Goal: Task Accomplishment & Management: Use online tool/utility

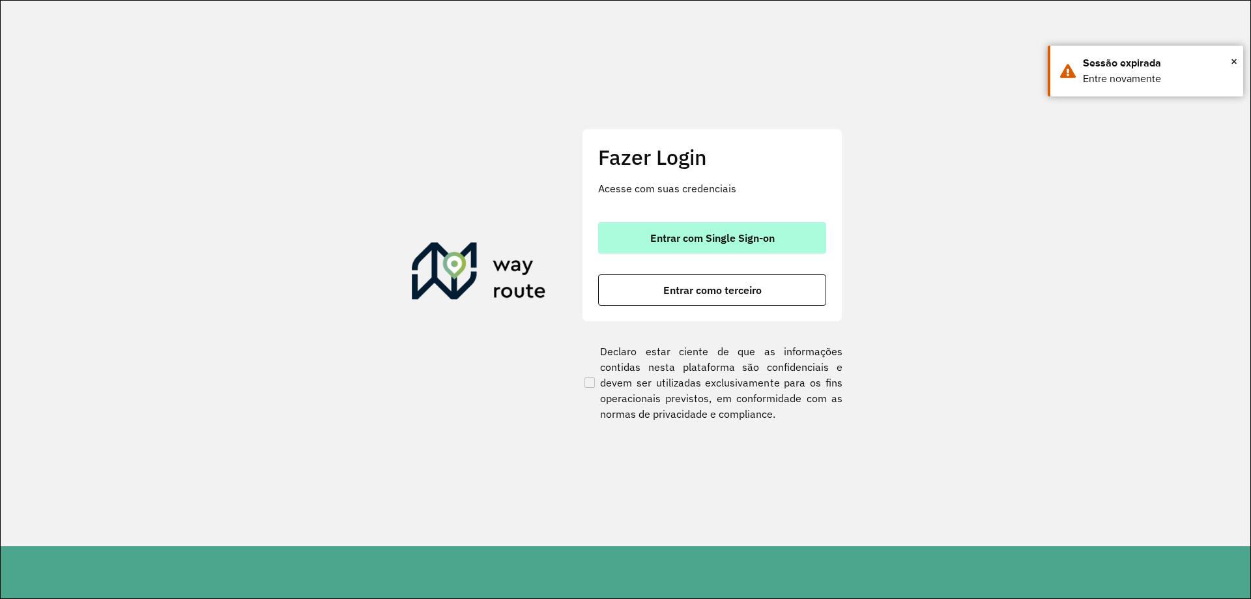
click at [662, 223] on button "Entrar com Single Sign-on" at bounding box center [712, 237] width 228 height 31
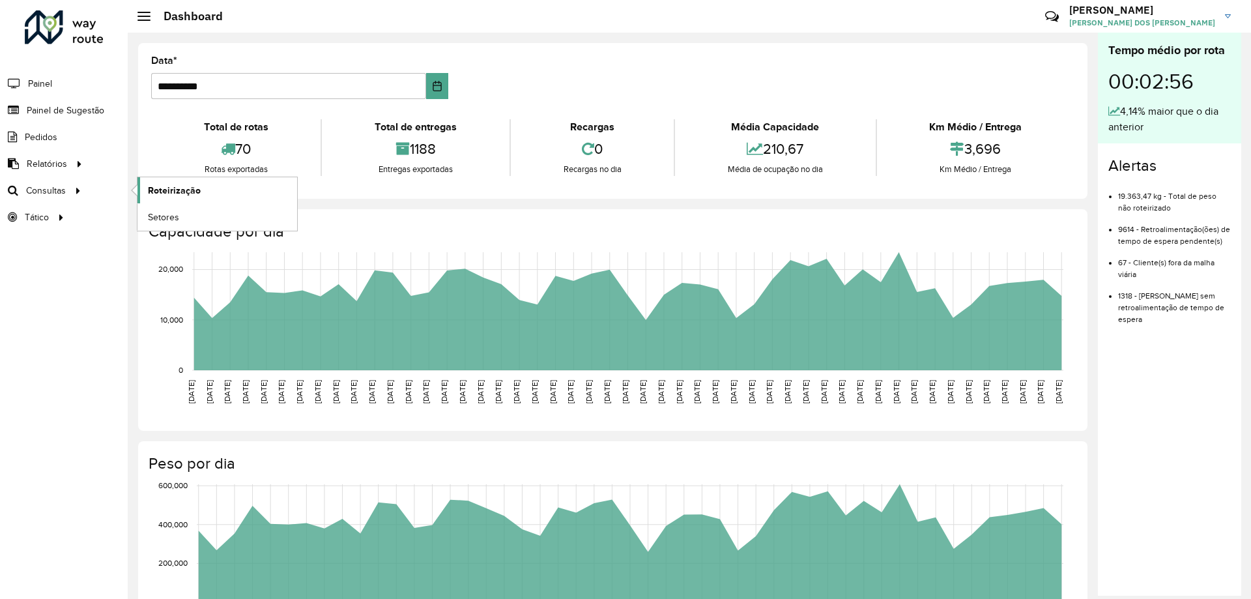
click at [197, 192] on span "Roteirização" at bounding box center [174, 191] width 53 height 14
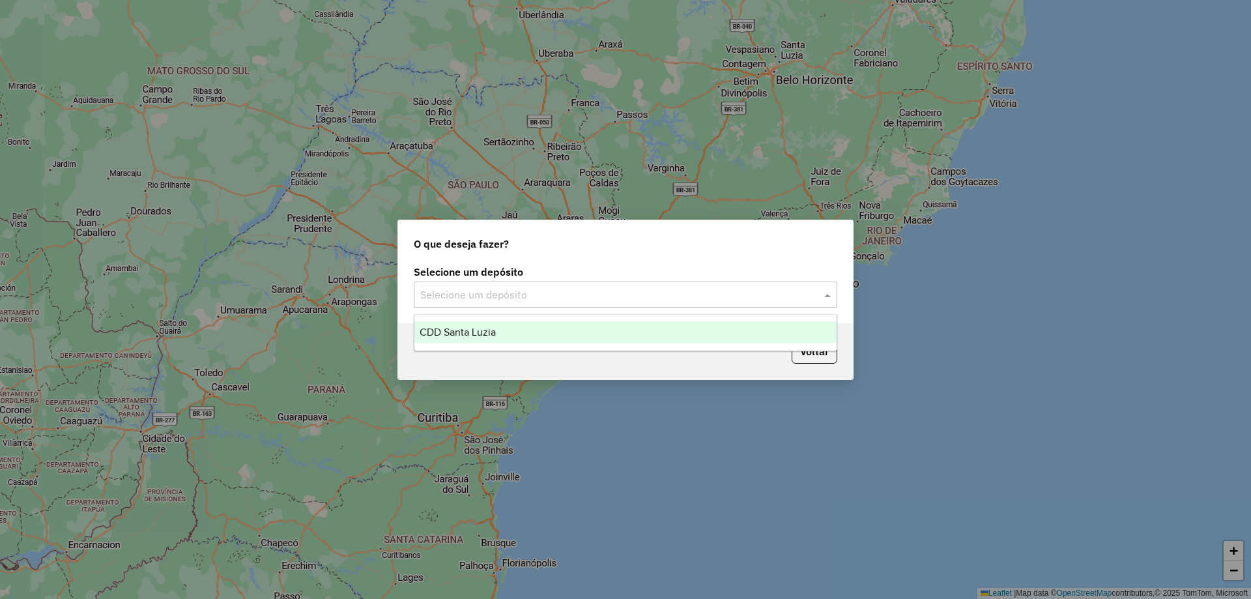
click at [597, 304] on div "Selecione um depósito" at bounding box center [625, 294] width 423 height 26
click at [607, 296] on input "text" at bounding box center [612, 295] width 384 height 16
click at [450, 336] on span "CDD Santa Luzia" at bounding box center [458, 331] width 76 height 11
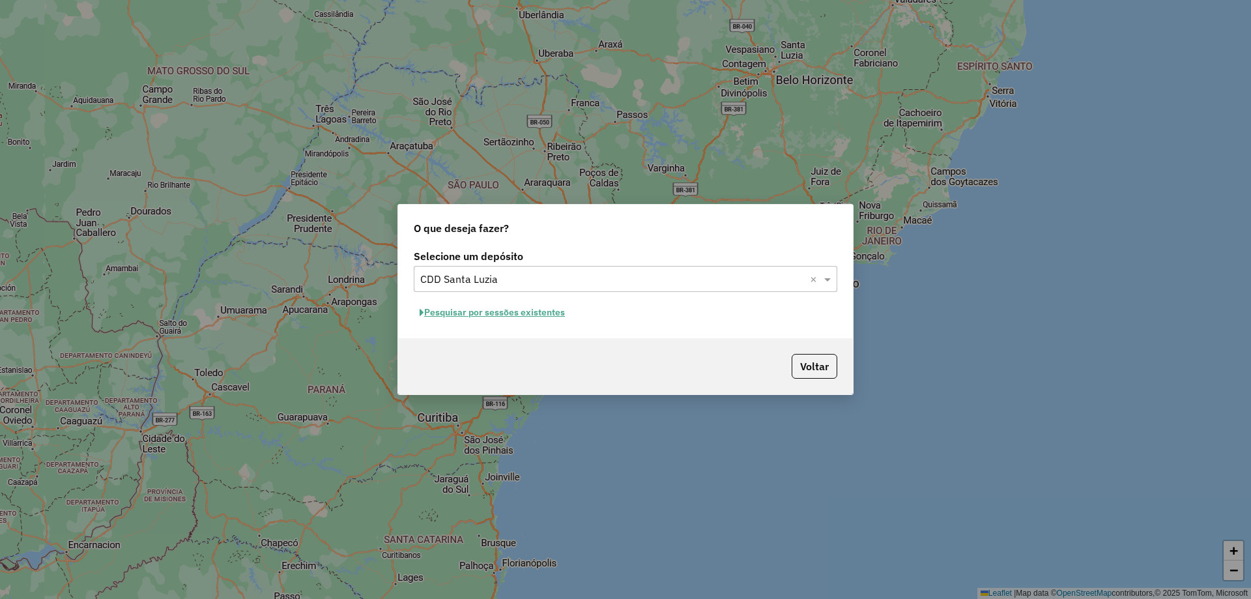
click at [503, 313] on button "Pesquisar por sessões existentes" at bounding box center [492, 312] width 157 height 20
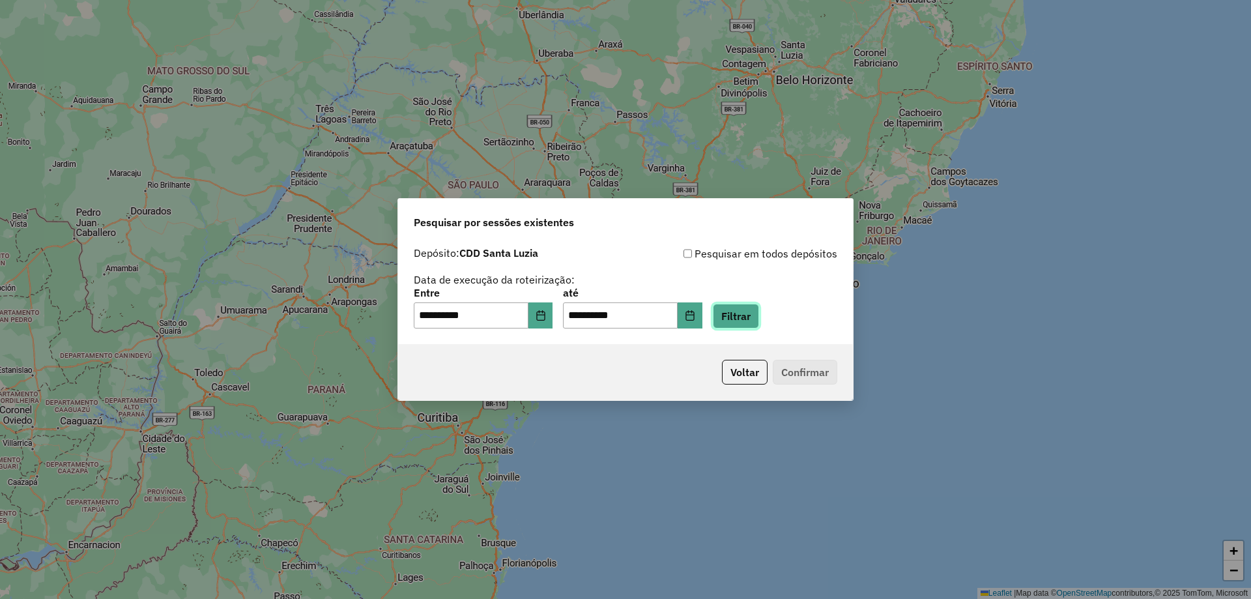
click at [754, 309] on button "Filtrar" at bounding box center [736, 316] width 46 height 25
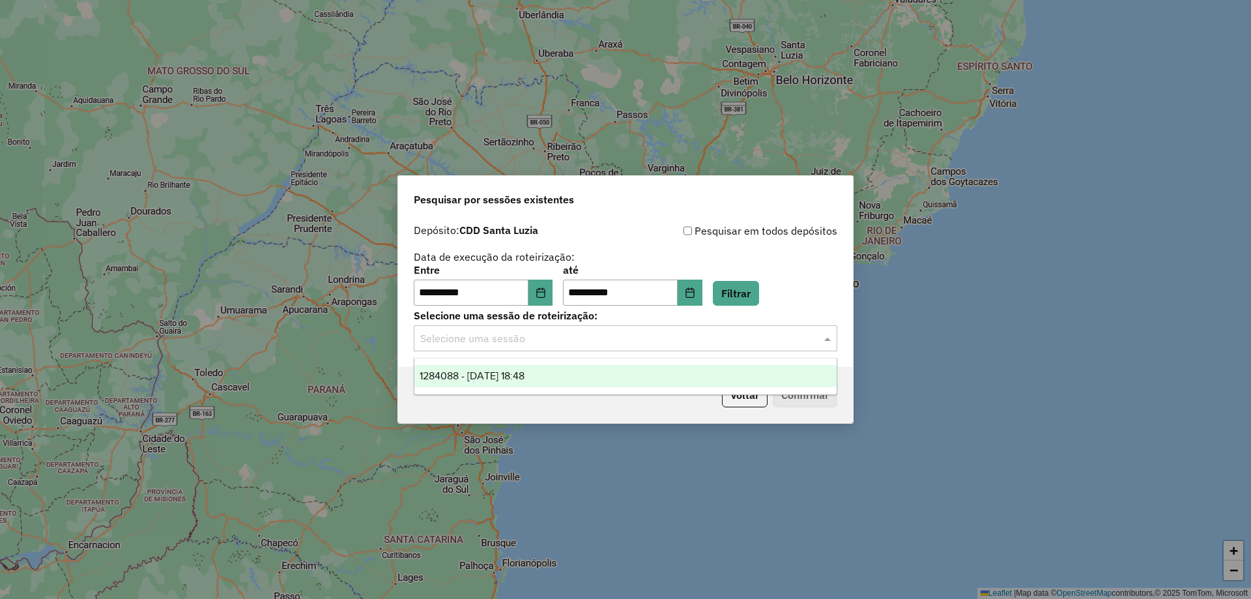
click at [593, 343] on input "text" at bounding box center [612, 339] width 384 height 16
click at [562, 378] on div "1284088 - 27/09/2025 18:48" at bounding box center [625, 376] width 422 height 22
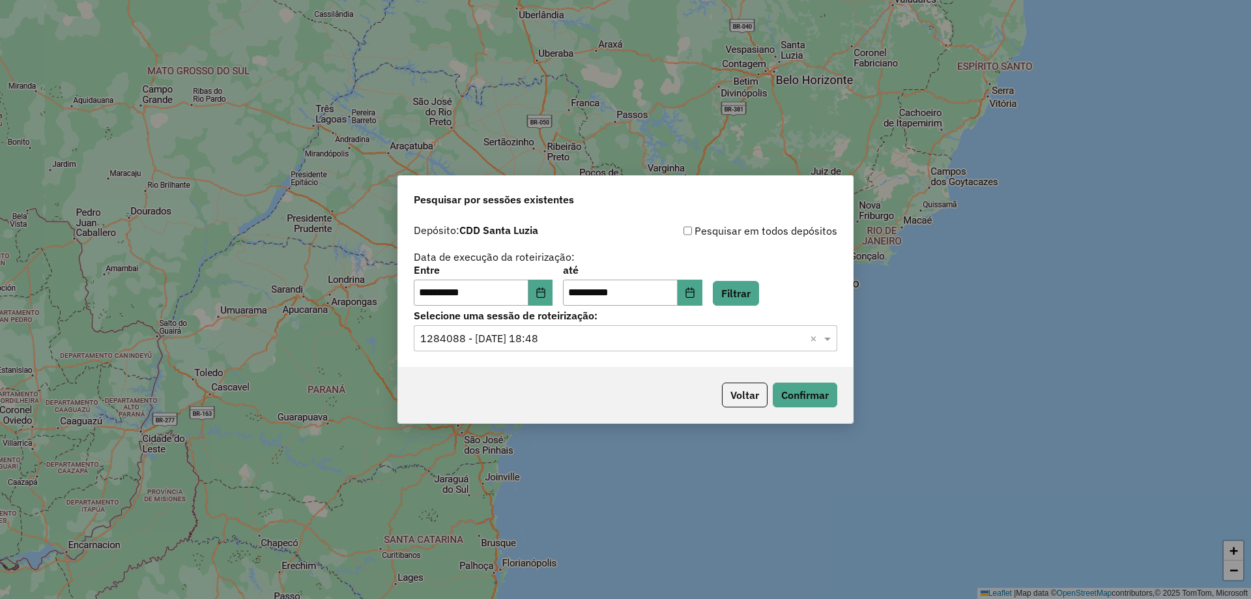
click at [811, 382] on p-footer "Voltar Confirmar" at bounding box center [777, 394] width 121 height 25
click at [812, 387] on button "Confirmar" at bounding box center [805, 394] width 64 height 25
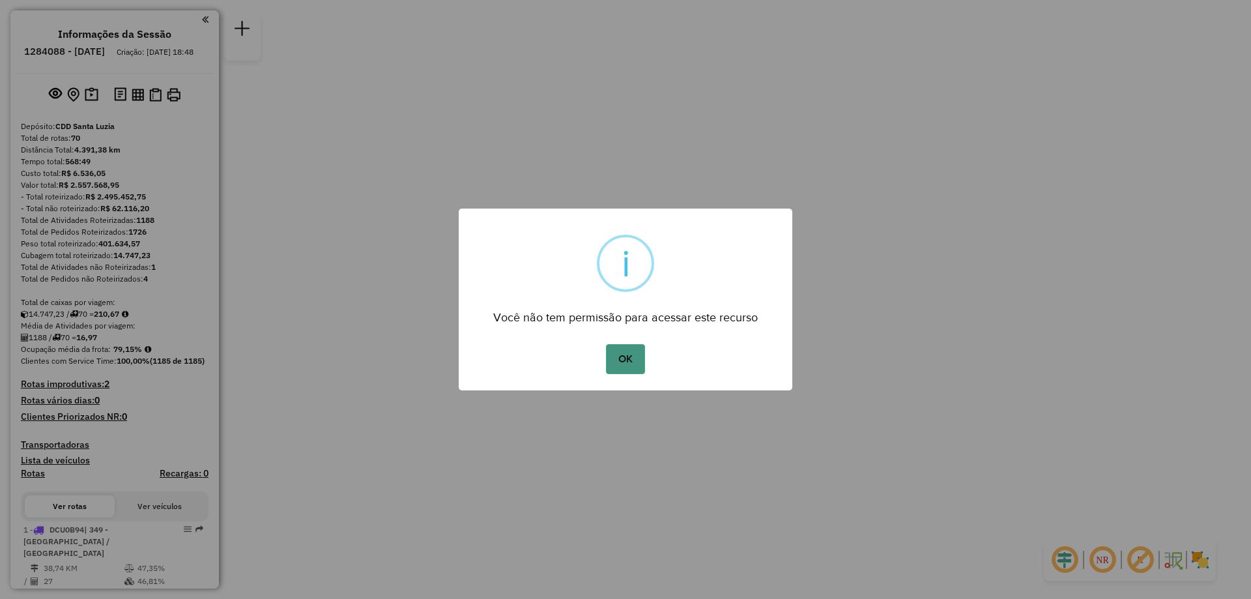
click at [637, 364] on button "OK" at bounding box center [625, 359] width 38 height 30
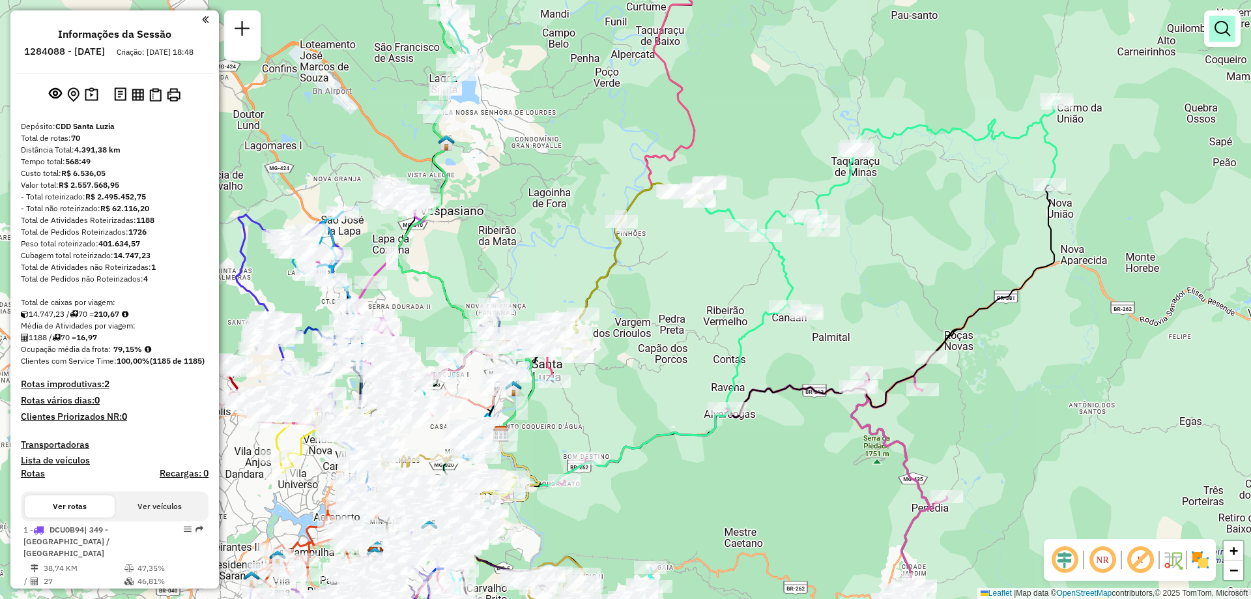
click at [1218, 33] on em at bounding box center [1222, 29] width 16 height 16
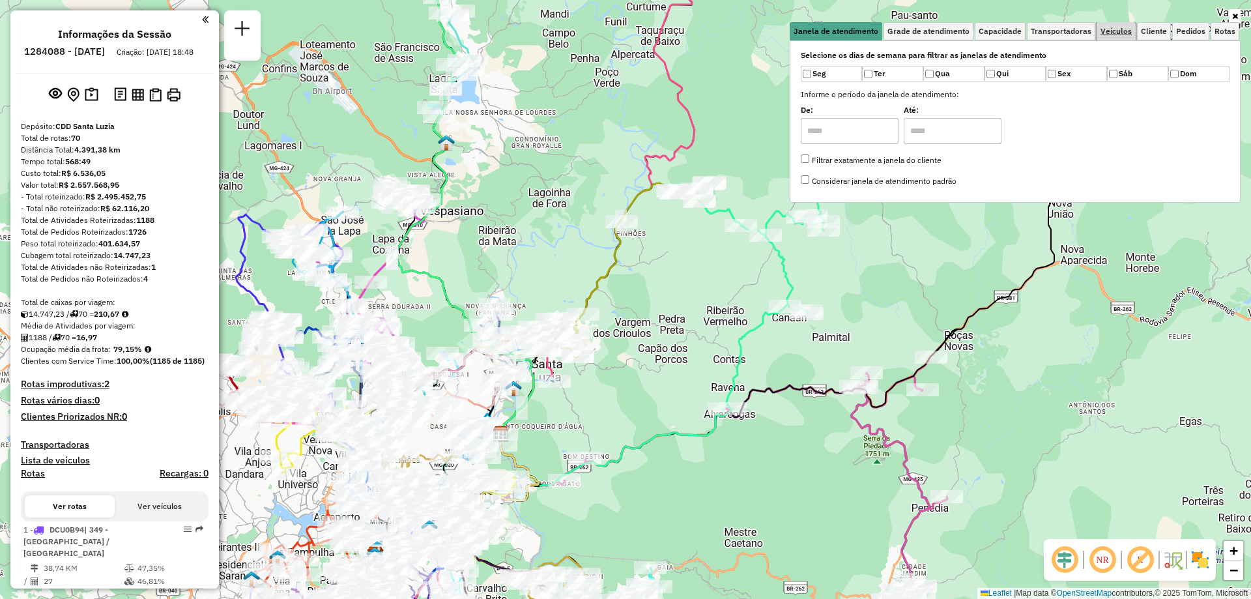
click at [1124, 33] on span "Veículos" at bounding box center [1115, 31] width 31 height 8
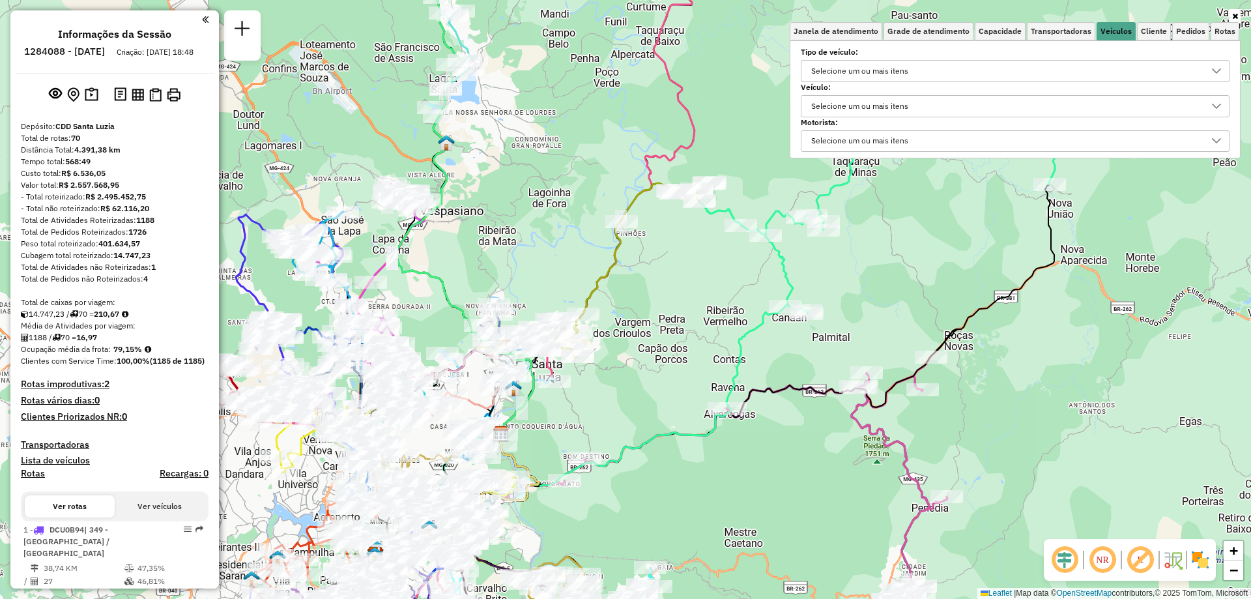
click at [867, 79] on div "Selecione um ou mais itens" at bounding box center [860, 71] width 106 height 21
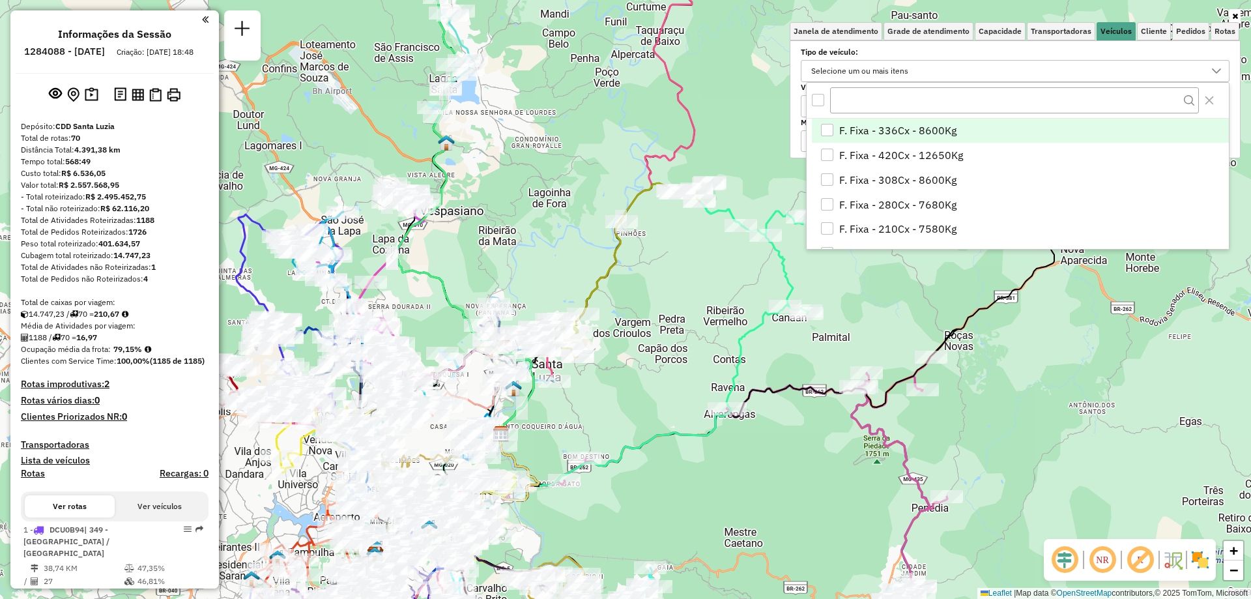
scroll to position [8, 45]
click at [871, 71] on div "Selecione um ou mais itens" at bounding box center [860, 71] width 106 height 21
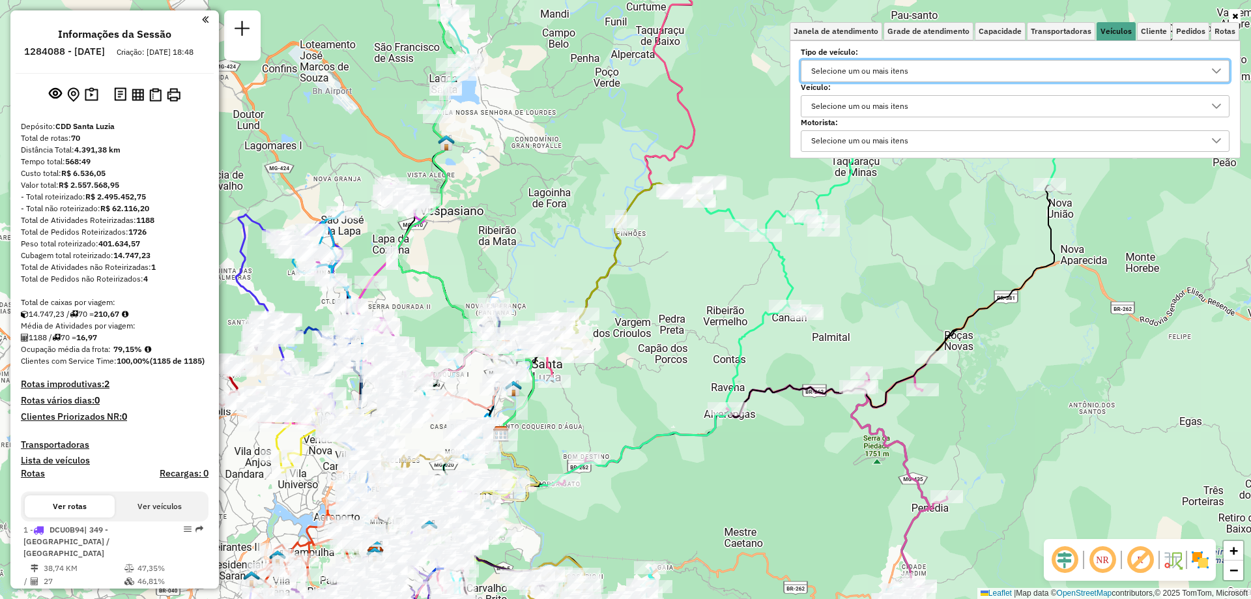
click at [866, 103] on div "Selecione um ou mais itens" at bounding box center [860, 106] width 106 height 21
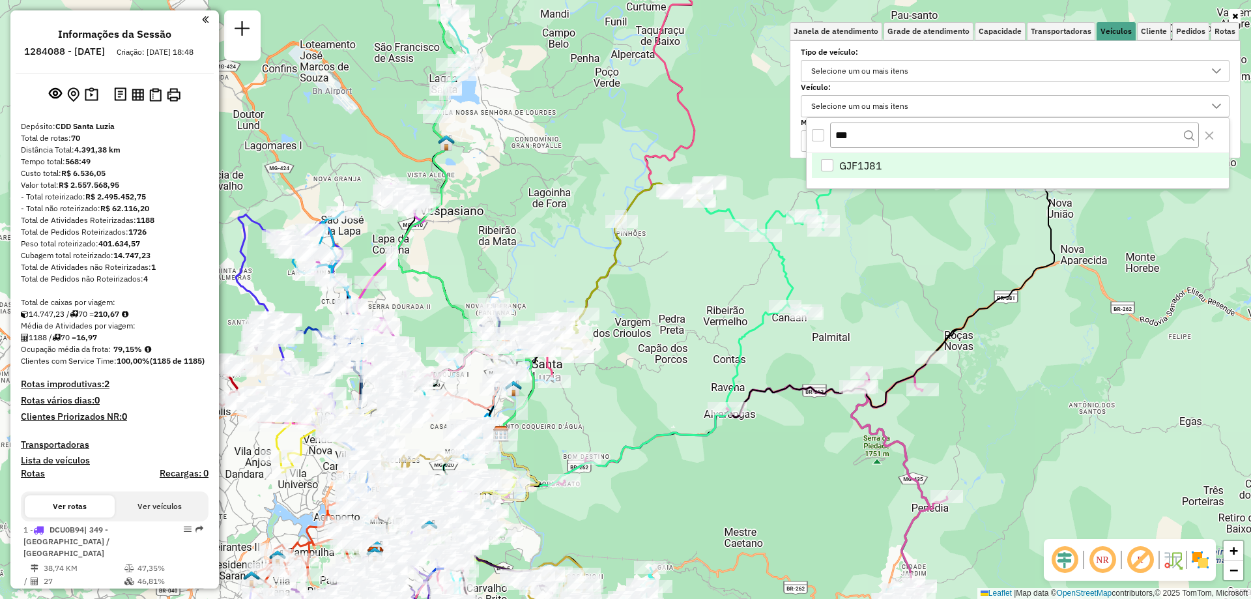
type input "***"
click at [894, 157] on li "GJF1J81" at bounding box center [1020, 165] width 417 height 25
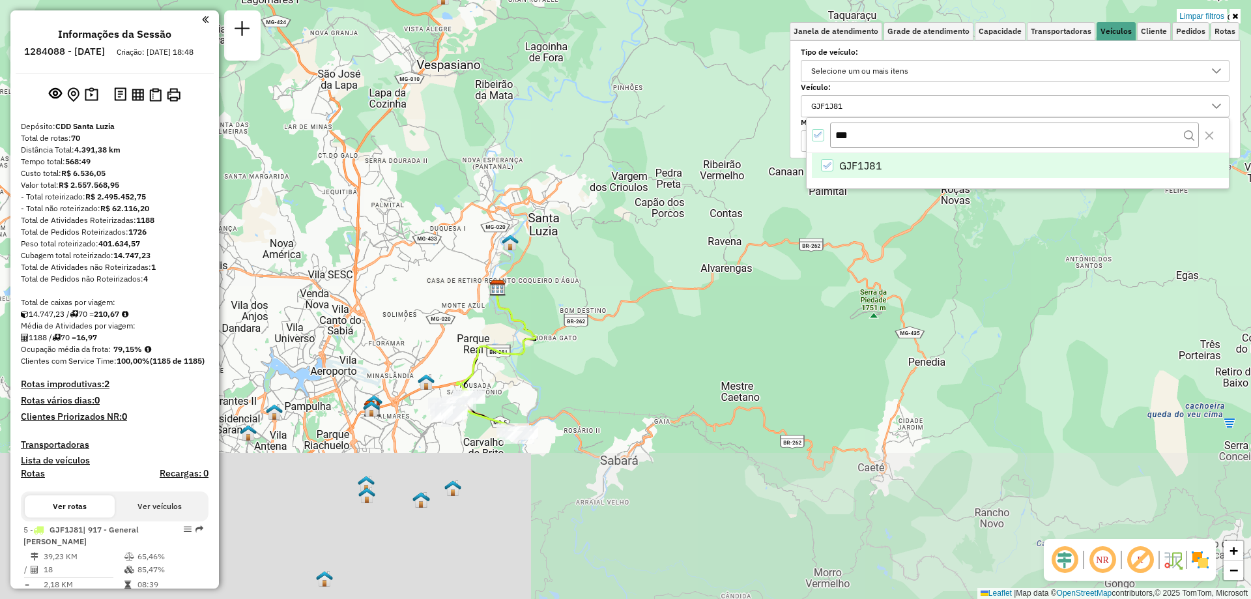
drag, startPoint x: 607, startPoint y: 414, endPoint x: 599, endPoint y: 287, distance: 127.9
click at [599, 287] on div "Limpar filtros Janela de atendimento Grade de atendimento Capacidade Transporta…" at bounding box center [625, 299] width 1251 height 599
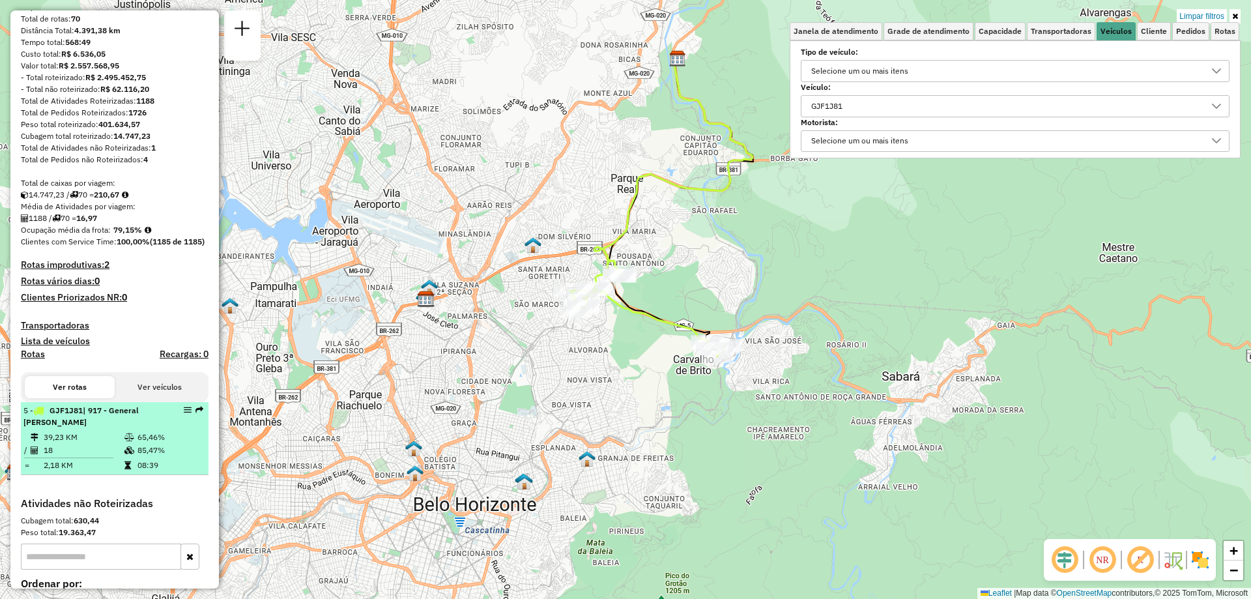
scroll to position [0, 0]
